Goal: Task Accomplishment & Management: Use online tool/utility

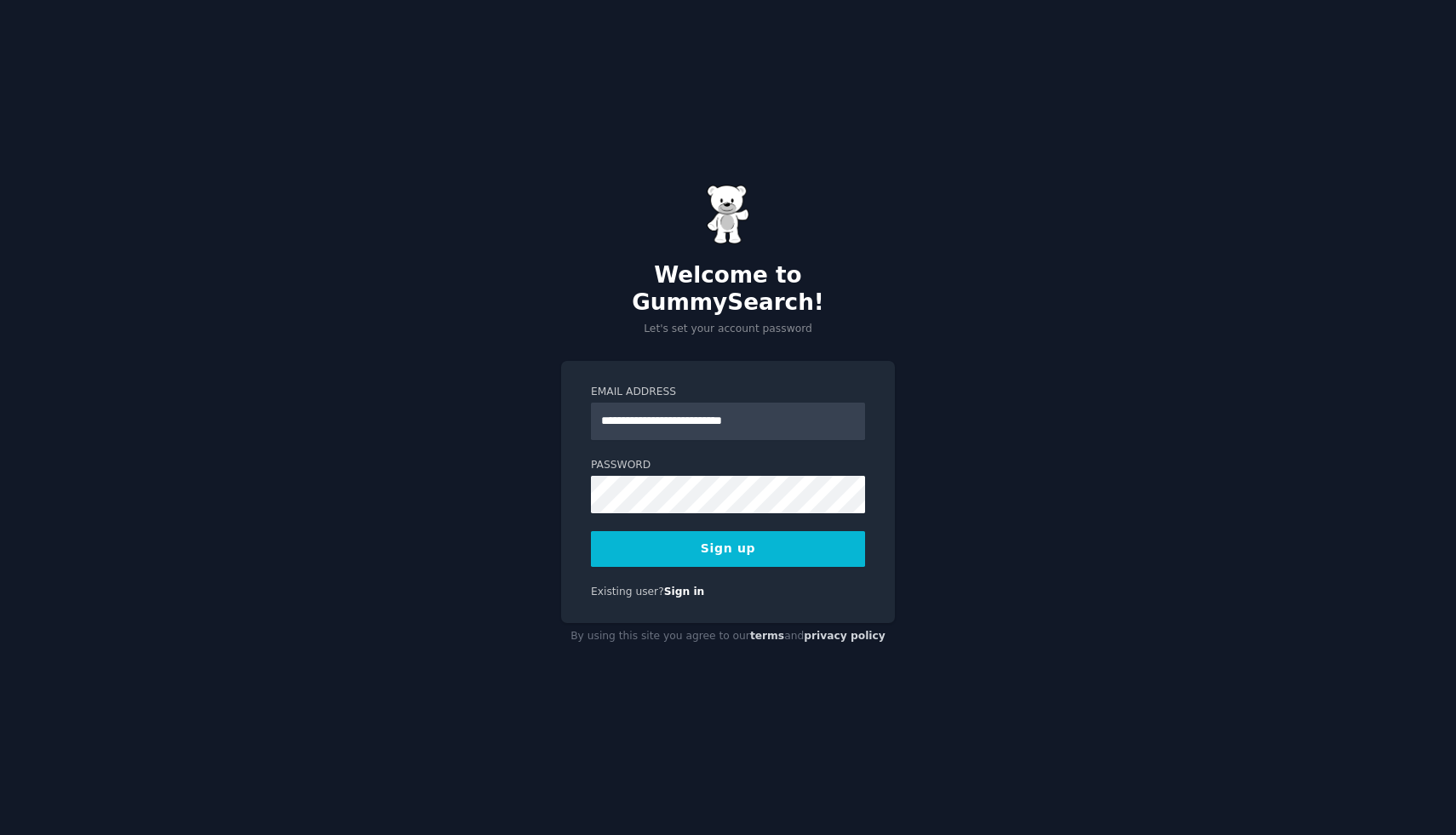
click at [628, 413] on input "**********" at bounding box center [728, 421] width 274 height 38
type input "**********"
click at [615, 531] on button "Sign up" at bounding box center [728, 549] width 274 height 36
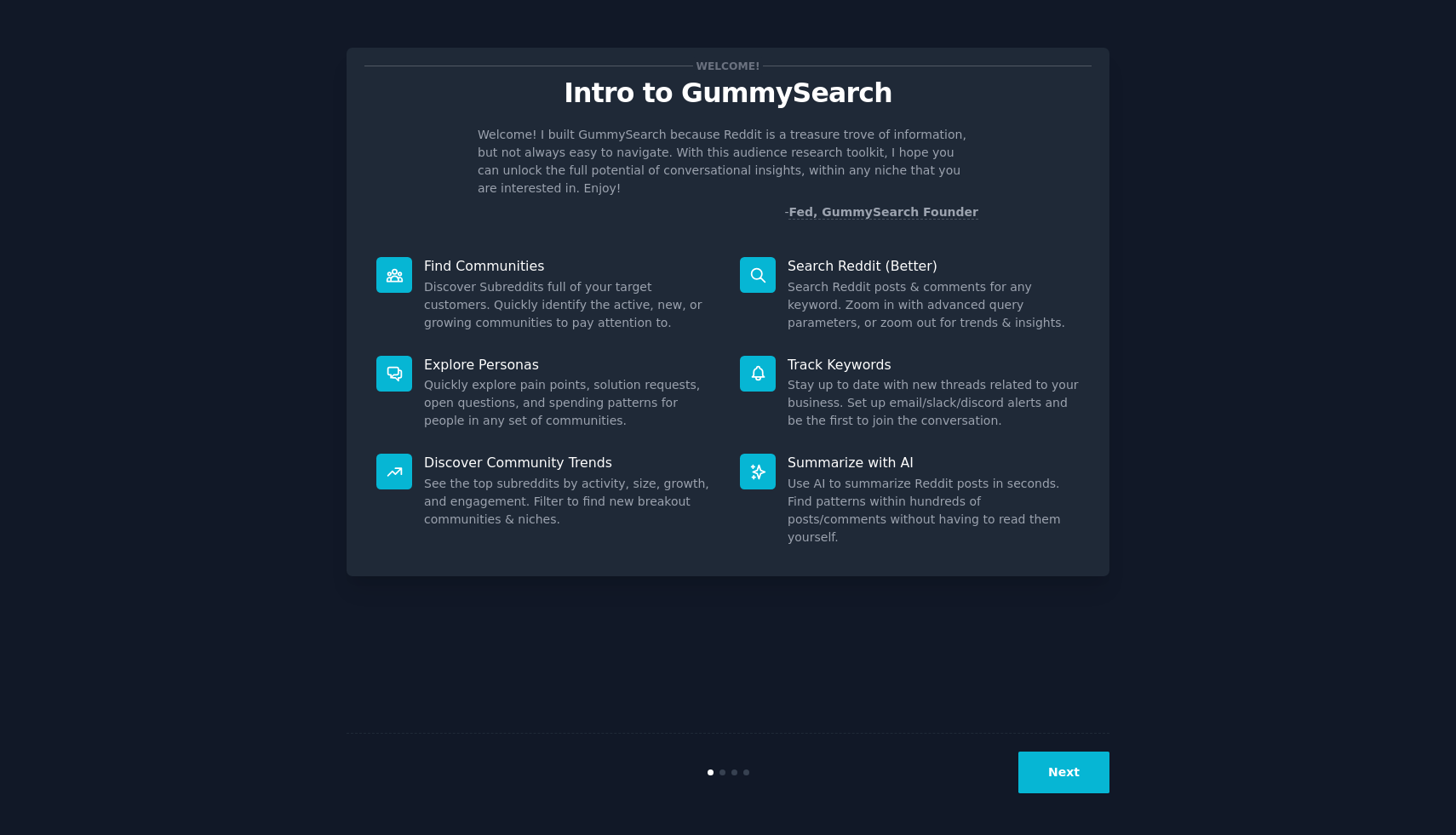
click at [1070, 777] on button "Next" at bounding box center [1063, 773] width 91 height 42
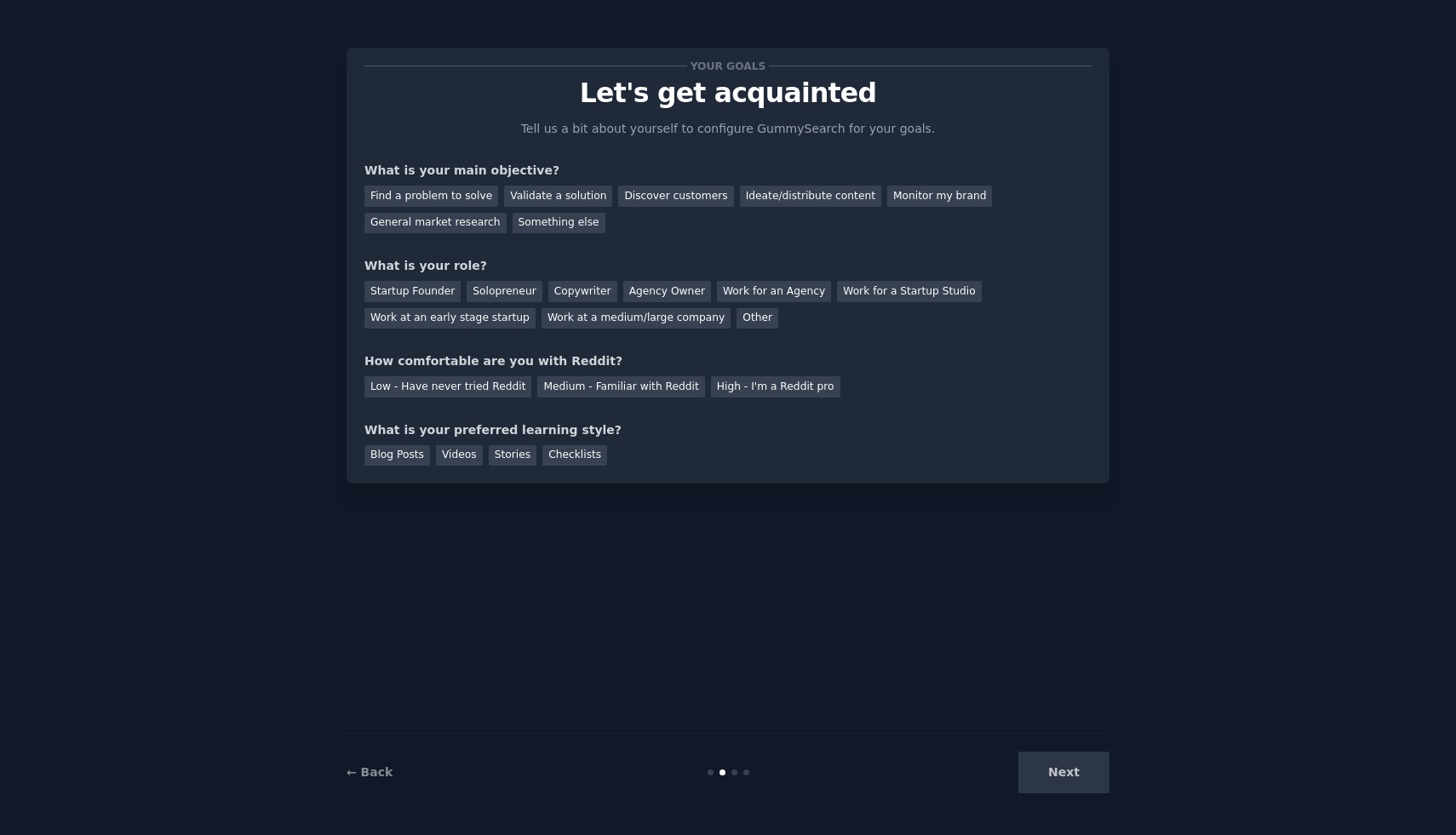
click at [1070, 777] on div "Next" at bounding box center [982, 773] width 255 height 42
click at [776, 199] on div "Ideate/distribute content" at bounding box center [810, 196] width 141 height 21
click at [660, 294] on div "Agency Owner" at bounding box center [666, 291] width 88 height 21
click at [517, 455] on div "Stories" at bounding box center [512, 455] width 48 height 21
click at [458, 445] on div "Videos" at bounding box center [460, 455] width 47 height 21
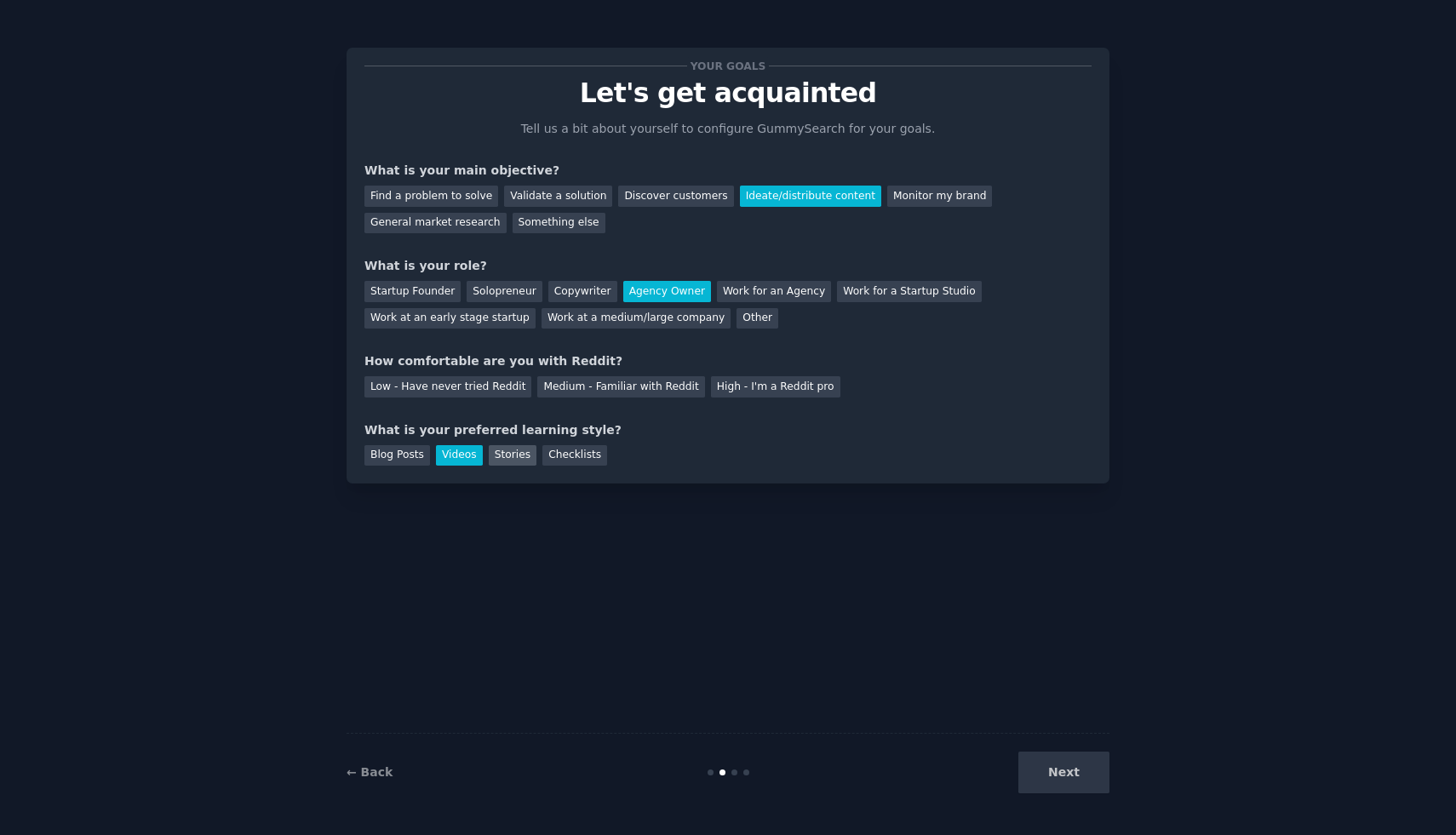
click at [530, 448] on div "Stories" at bounding box center [512, 455] width 48 height 21
click at [466, 393] on div "Low - Have never tried Reddit" at bounding box center [448, 387] width 167 height 21
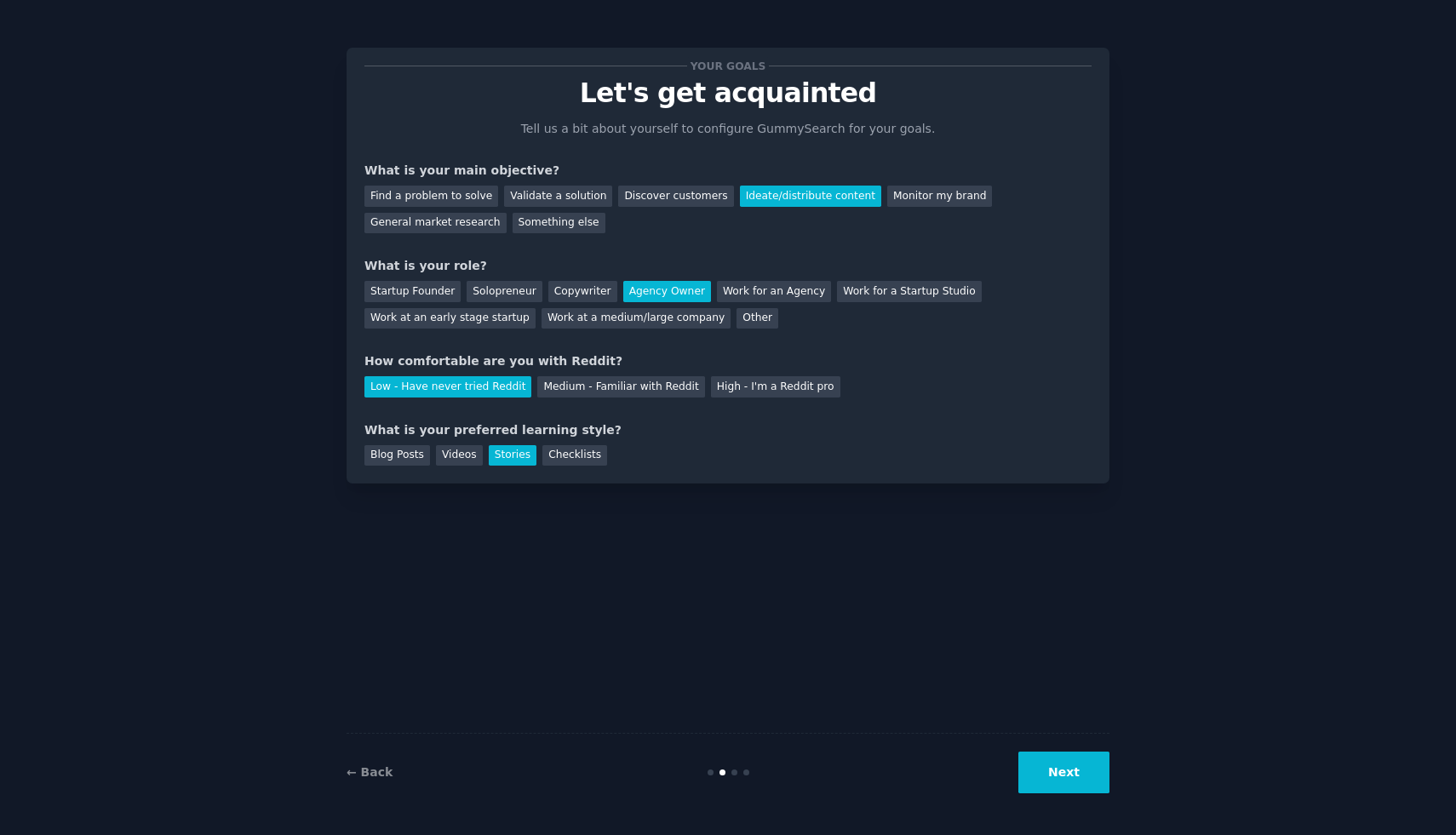
click at [1060, 770] on button "Next" at bounding box center [1063, 773] width 91 height 42
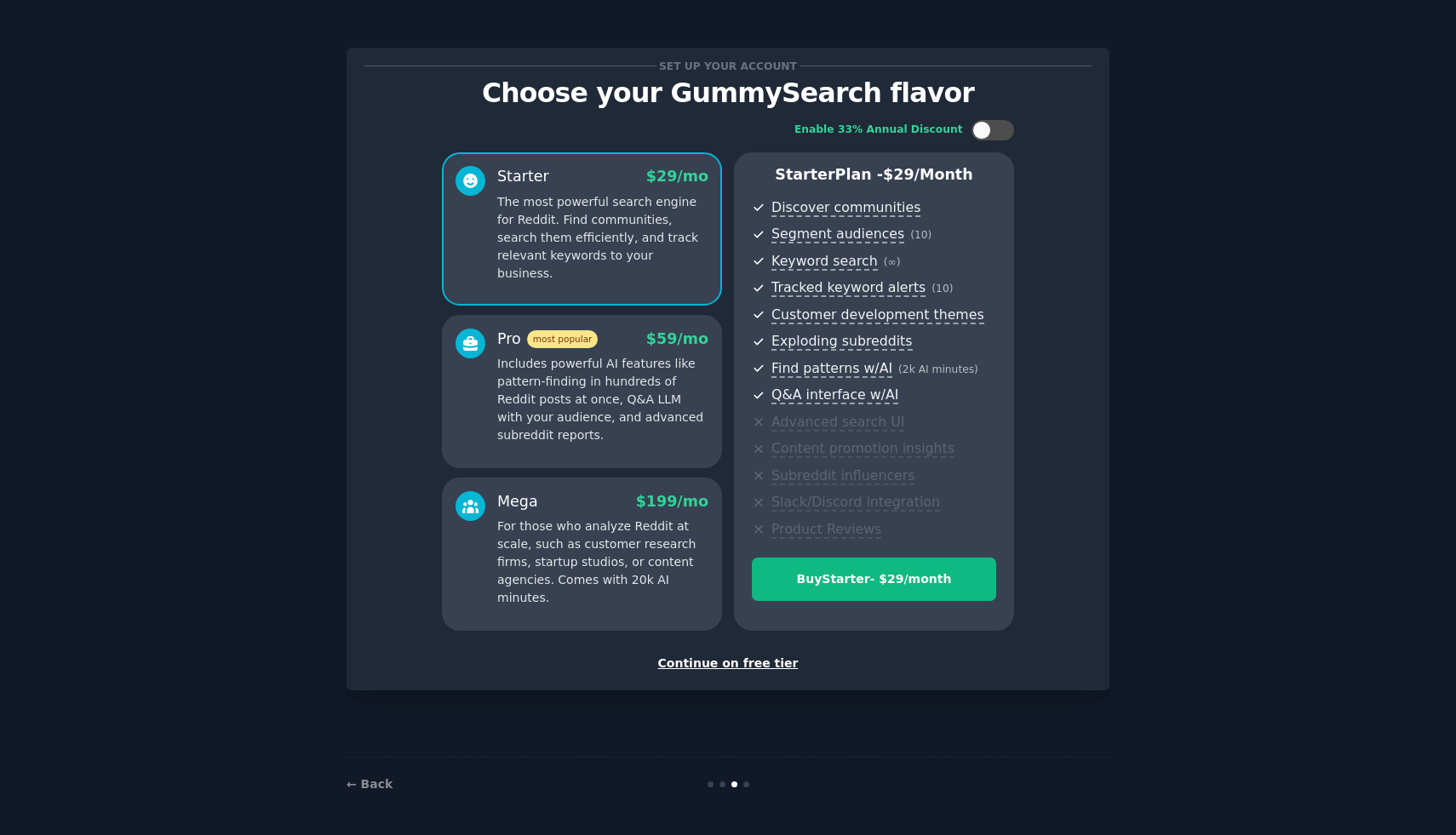
click at [756, 664] on div "Continue on free tier" at bounding box center [728, 663] width 727 height 17
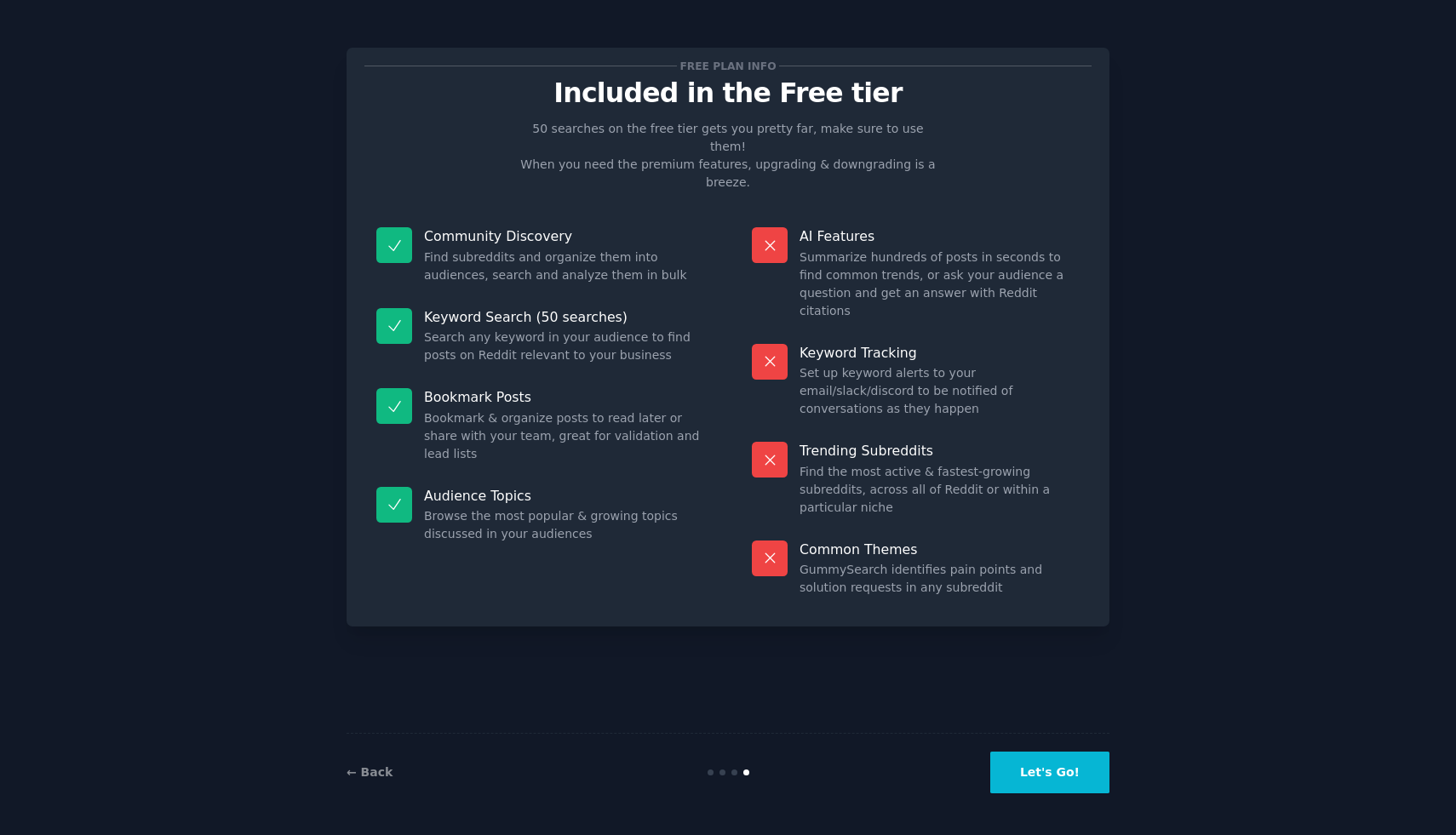
click at [1053, 775] on button "Let's Go!" at bounding box center [1049, 773] width 120 height 42
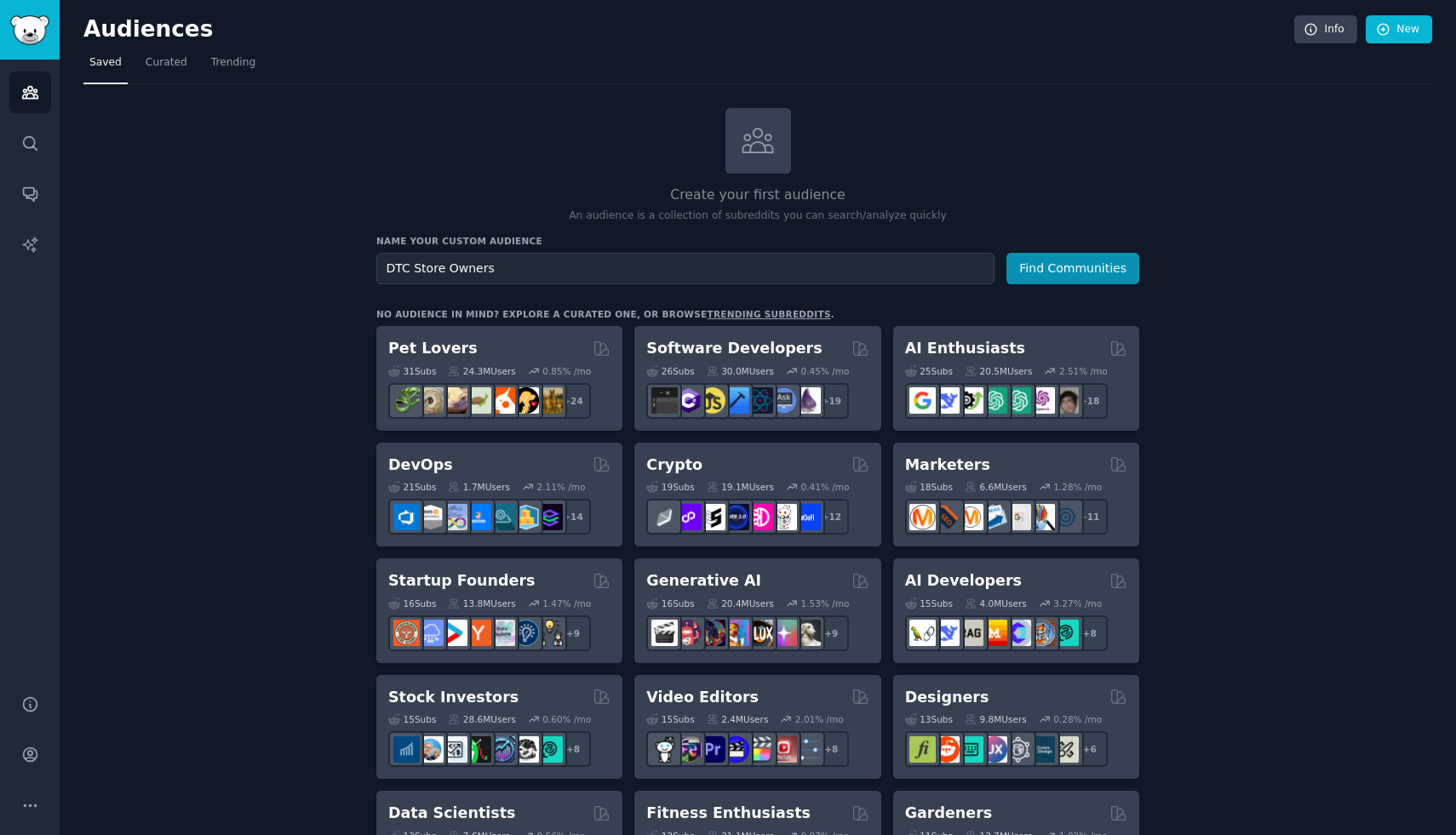
type input "DTC Store Owners"
click at [1007, 253] on button "Find Communities" at bounding box center [1073, 269] width 133 height 31
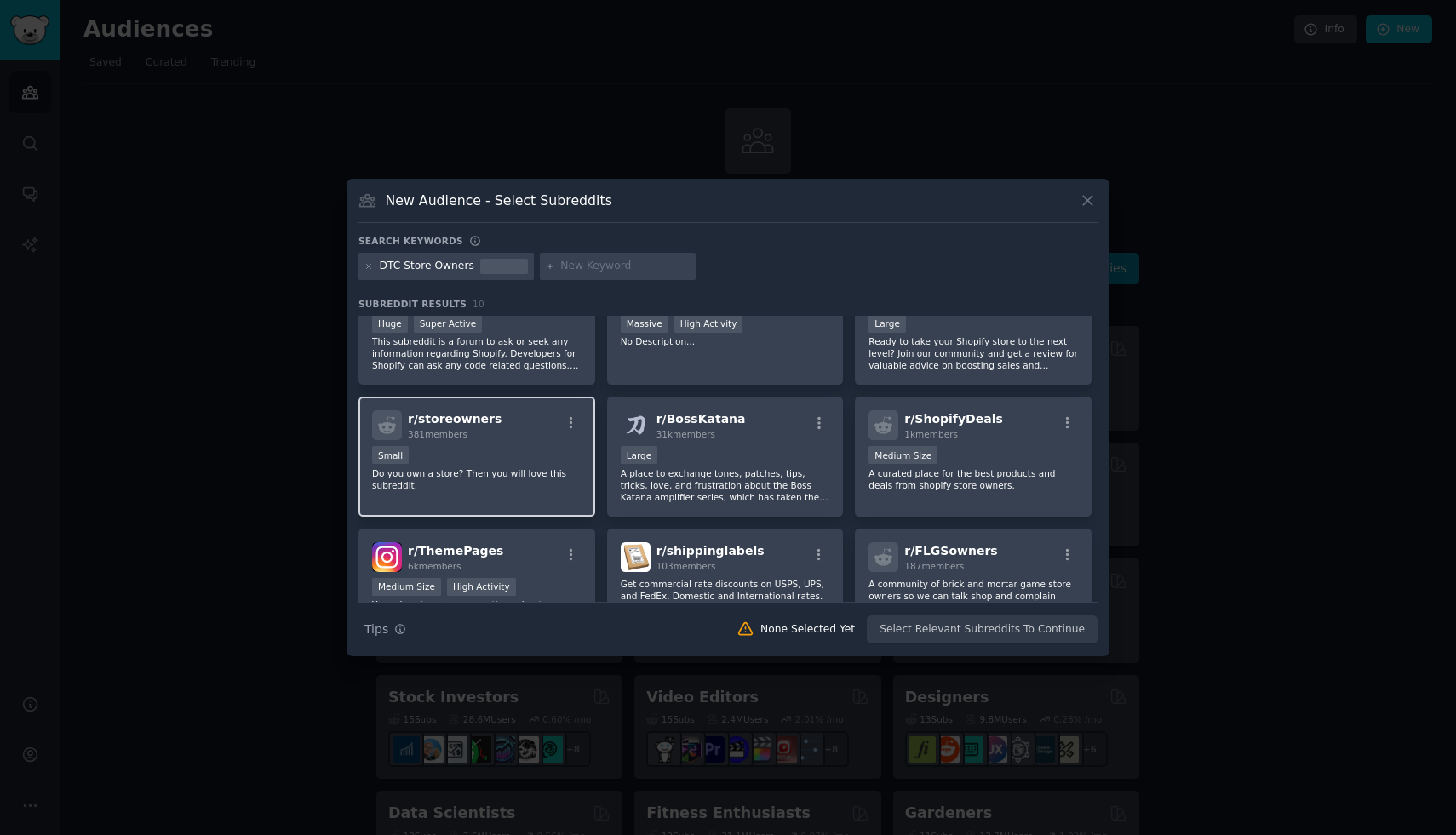
scroll to position [10, 0]
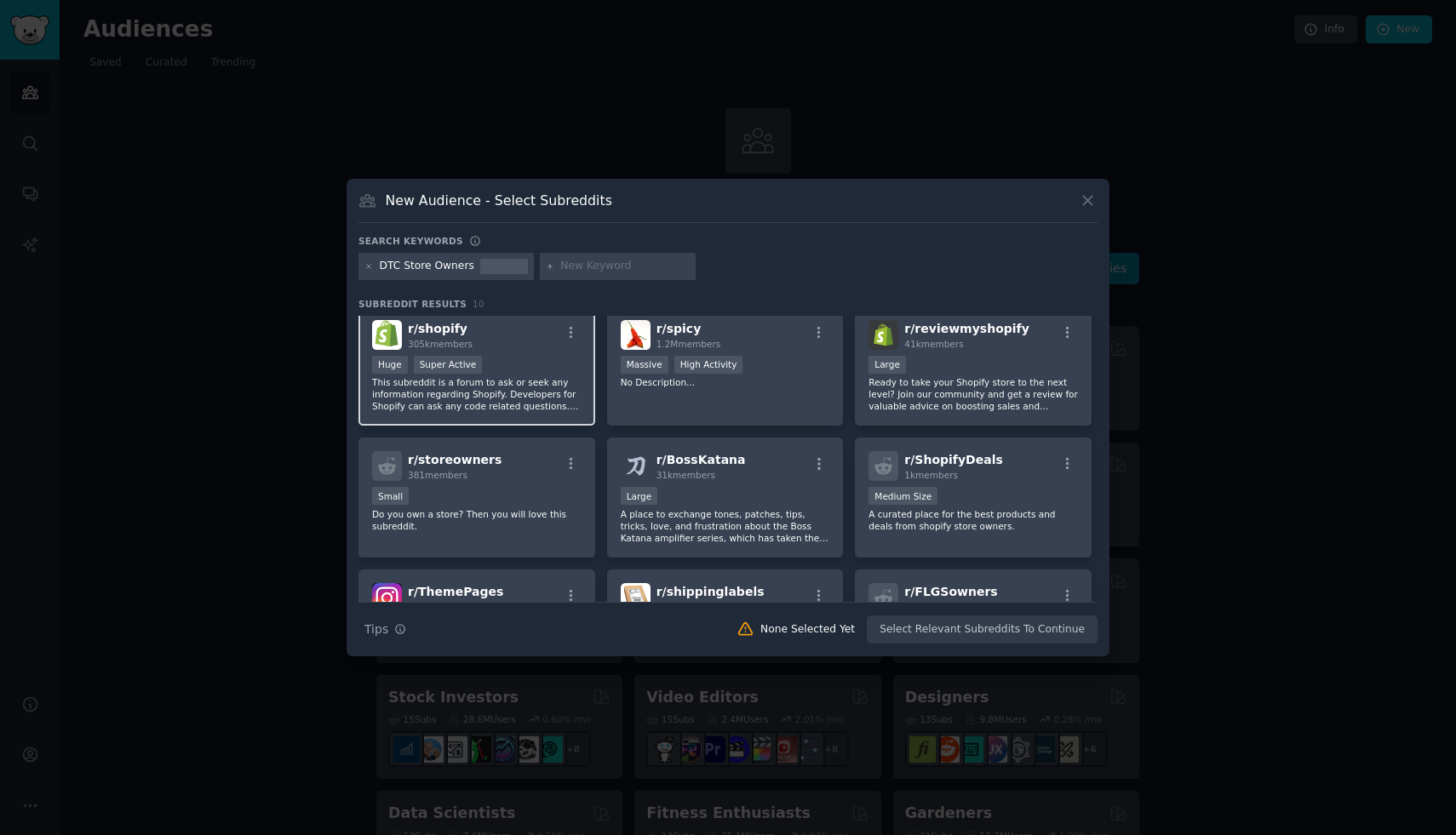
click at [527, 356] on div "Huge Super Active" at bounding box center [476, 366] width 209 height 21
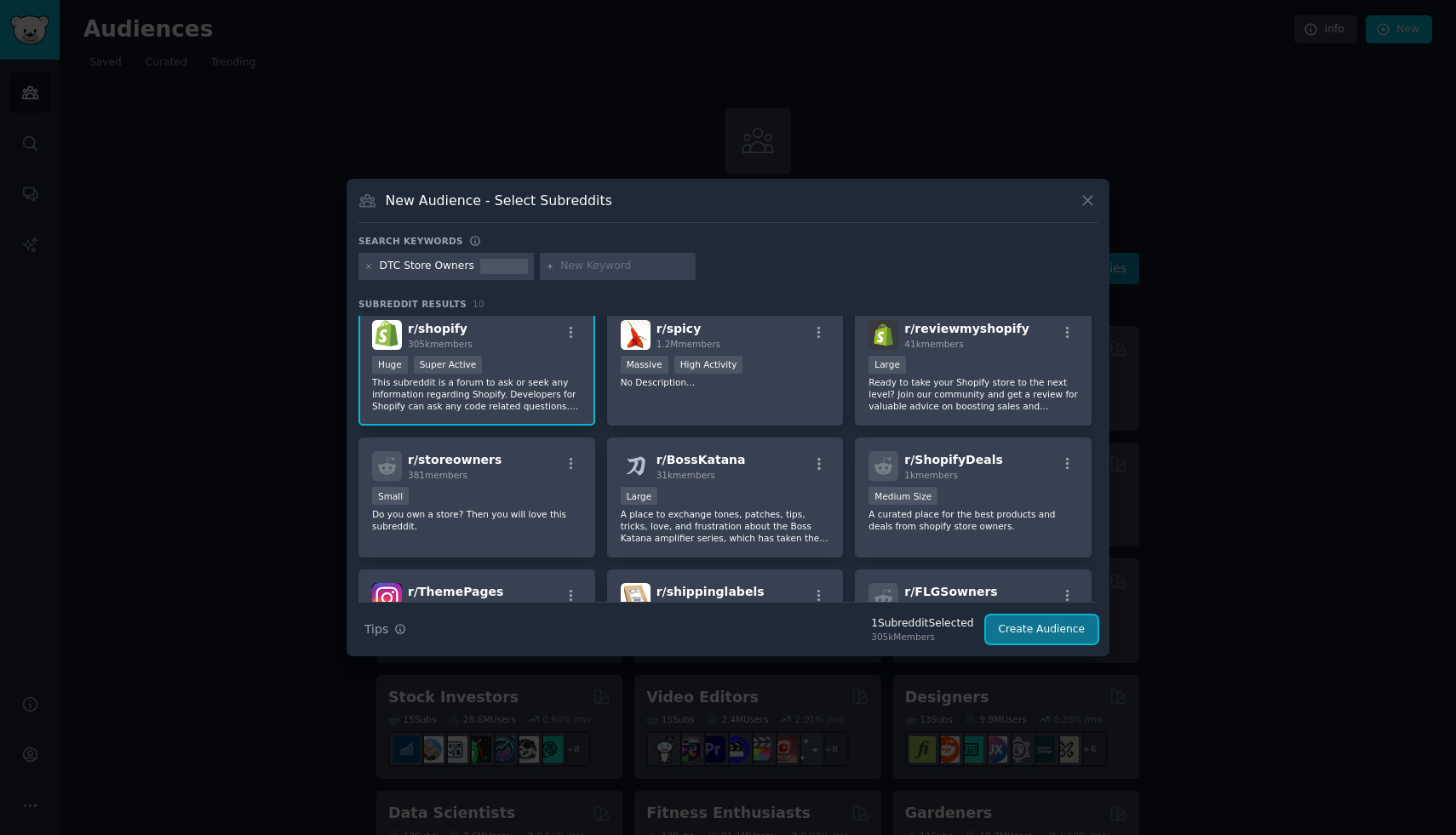
click at [1056, 628] on button "Create Audience" at bounding box center [1042, 630] width 113 height 29
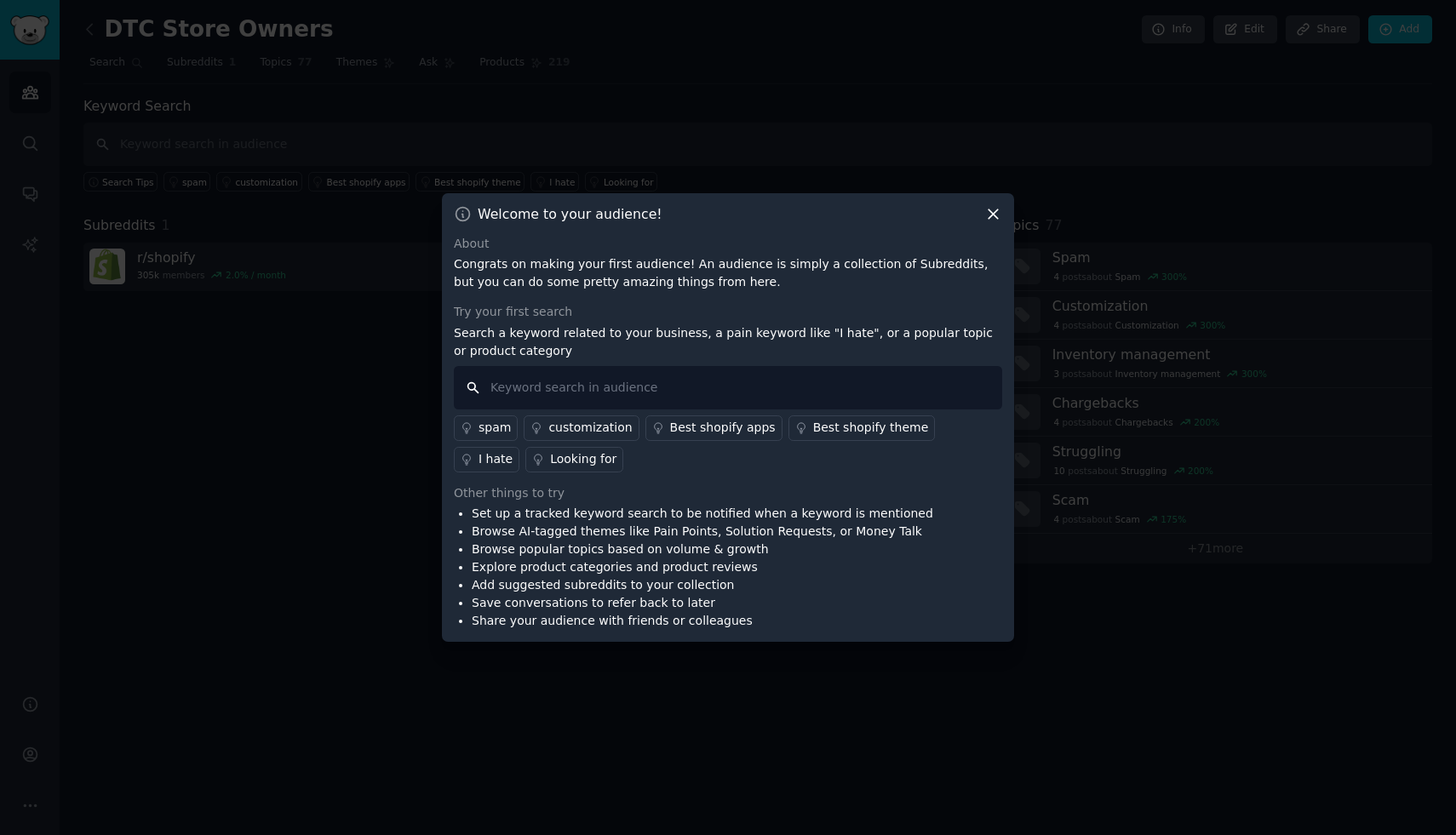
click at [706, 392] on input "text" at bounding box center [728, 388] width 548 height 44
click at [767, 380] on input "text" at bounding box center [728, 388] width 548 height 44
click at [473, 454] on icon at bounding box center [467, 460] width 12 height 12
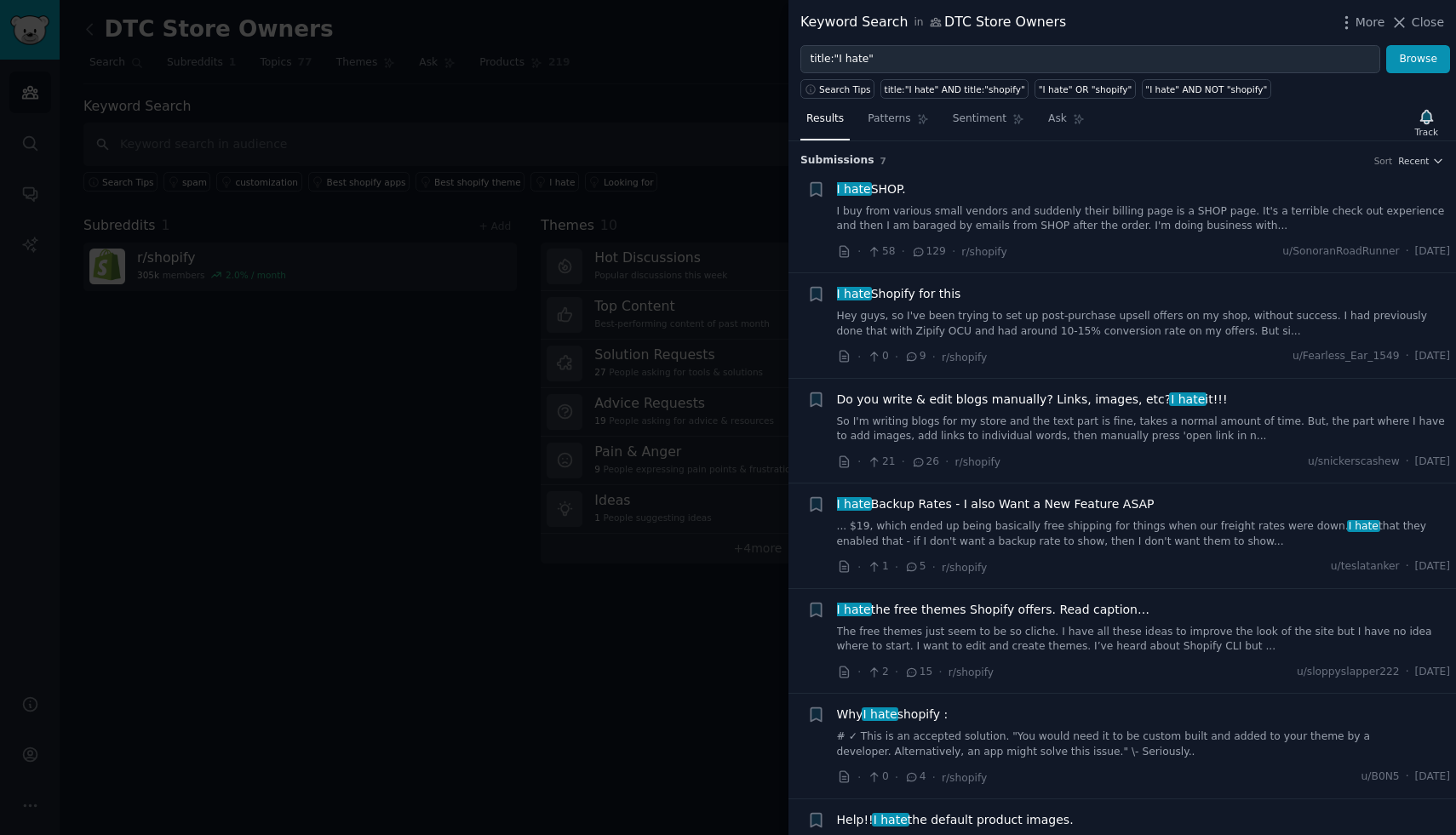
click at [1426, 0] on div "Keyword Search in DTC Store Owners More Close" at bounding box center [1122, 23] width 667 height 45
